Goal: Task Accomplishment & Management: Manage account settings

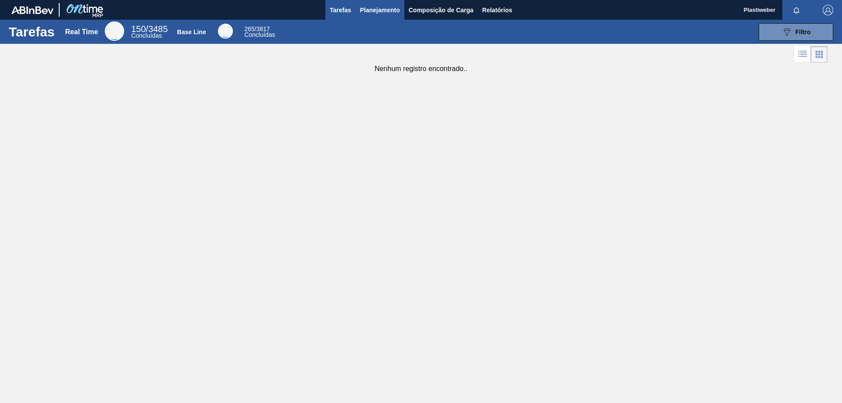
click at [368, 7] on span "Planejamento" at bounding box center [380, 10] width 40 height 11
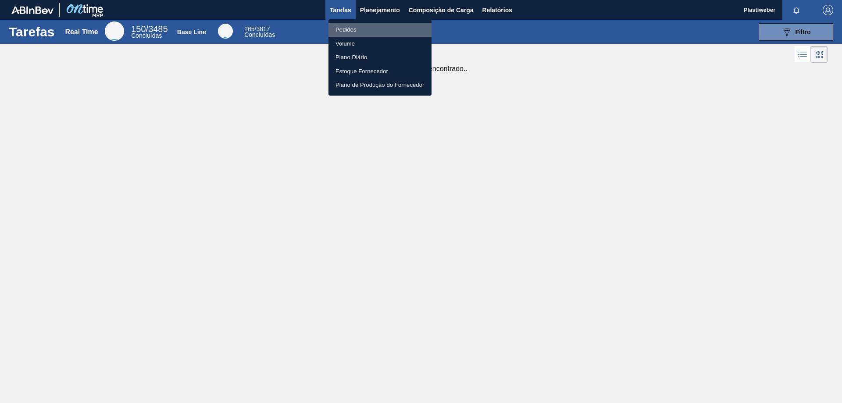
click at [356, 25] on li "Pedidos" at bounding box center [380, 30] width 103 height 14
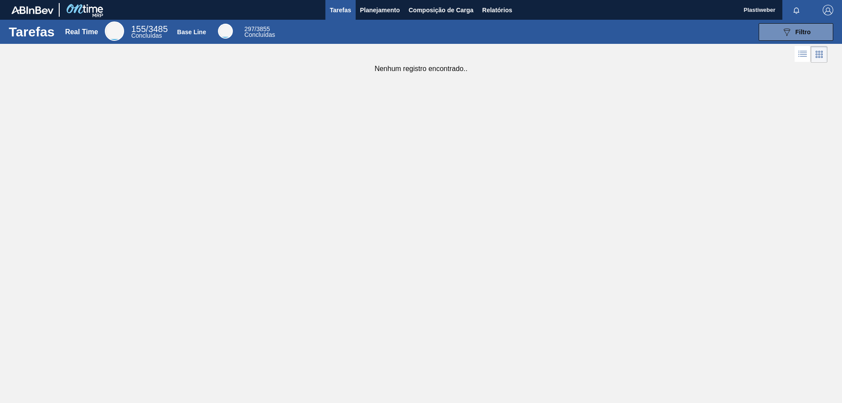
click at [384, 20] on div "Tarefas Real Time 155 / 3485 Concluídas Base Line 297 / 3855 Concluídas 089F7B8…" at bounding box center [421, 32] width 842 height 24
click at [385, 13] on span "Planejamento" at bounding box center [380, 10] width 40 height 11
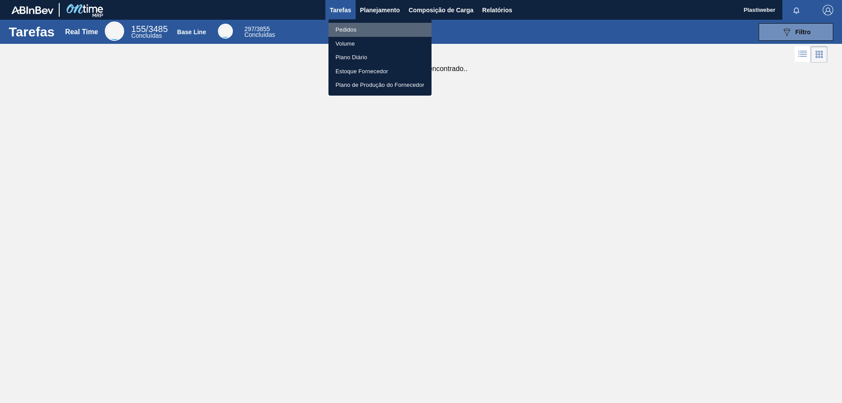
click at [365, 31] on li "Pedidos" at bounding box center [380, 30] width 103 height 14
